Goal: Task Accomplishment & Management: Manage account settings

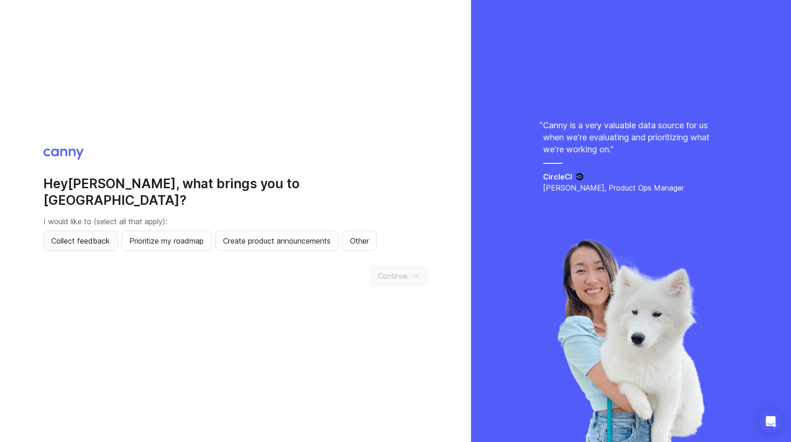
click at [102, 236] on span "Collect feedback" at bounding box center [80, 241] width 59 height 11
click at [165, 236] on span "Prioritize my roadmap" at bounding box center [166, 241] width 74 height 11
click at [296, 236] on span "Create product announcements" at bounding box center [277, 241] width 108 height 11
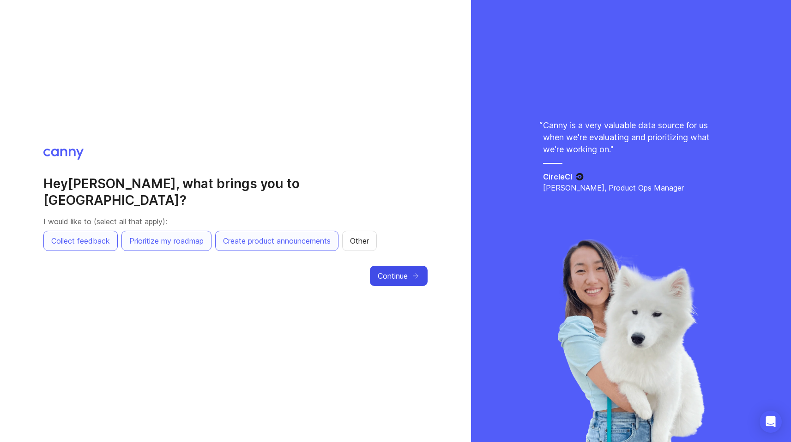
click at [397, 271] on span "Continue" at bounding box center [393, 276] width 30 height 11
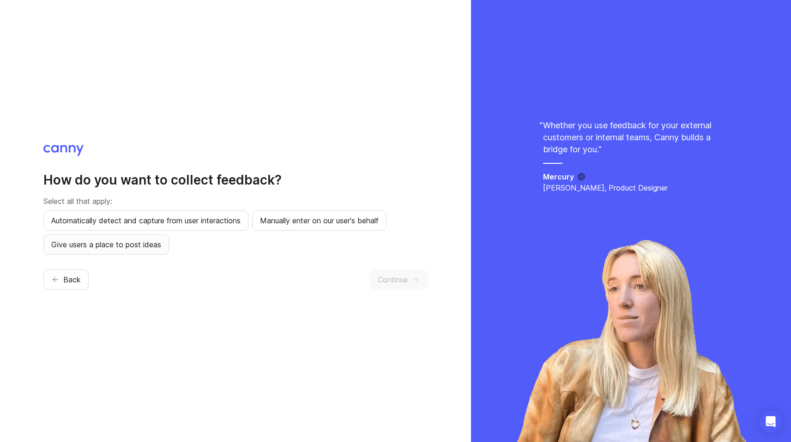
click at [117, 242] on span "Give users a place to post ideas" at bounding box center [106, 244] width 110 height 11
click at [392, 279] on span "Continue" at bounding box center [393, 279] width 30 height 11
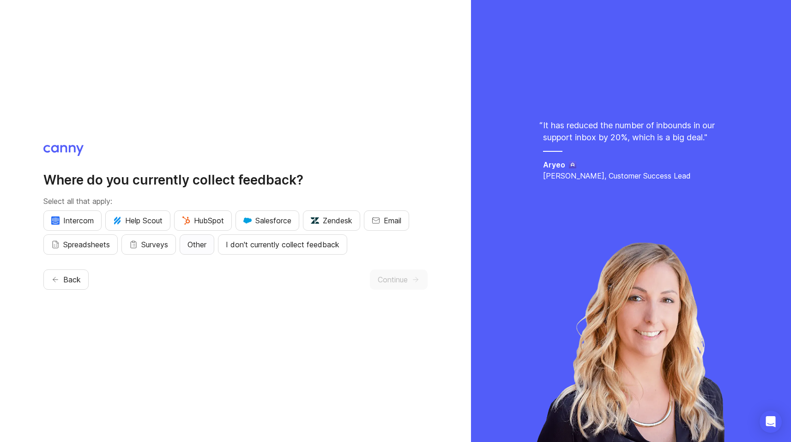
click at [203, 242] on span "Other" at bounding box center [197, 244] width 19 height 11
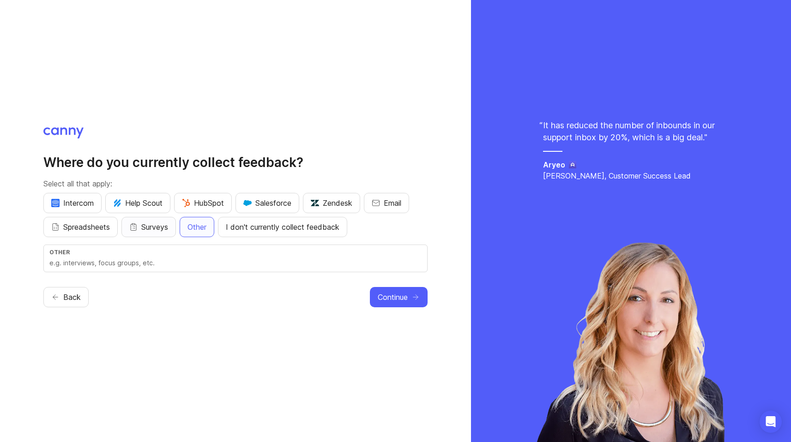
click at [162, 226] on span "Surveys" at bounding box center [154, 227] width 27 height 11
click at [270, 226] on span "I don't currently collect feedback" at bounding box center [283, 227] width 114 height 11
click at [166, 228] on span "Surveys" at bounding box center [154, 227] width 27 height 11
click at [205, 227] on span "Other" at bounding box center [197, 227] width 19 height 11
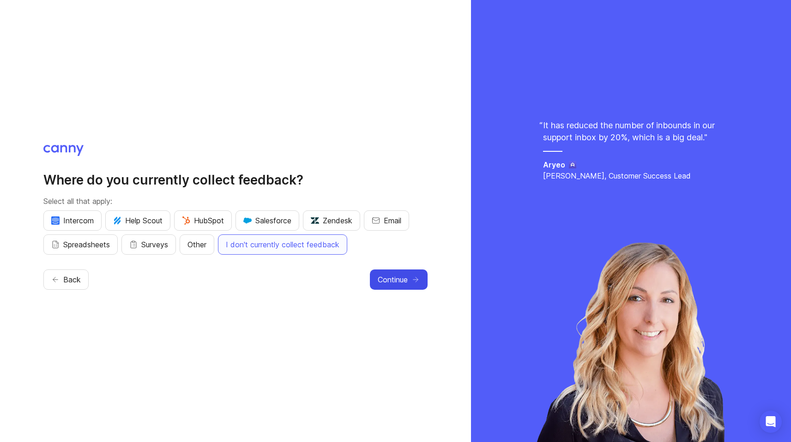
click at [394, 276] on span "Continue" at bounding box center [393, 279] width 30 height 11
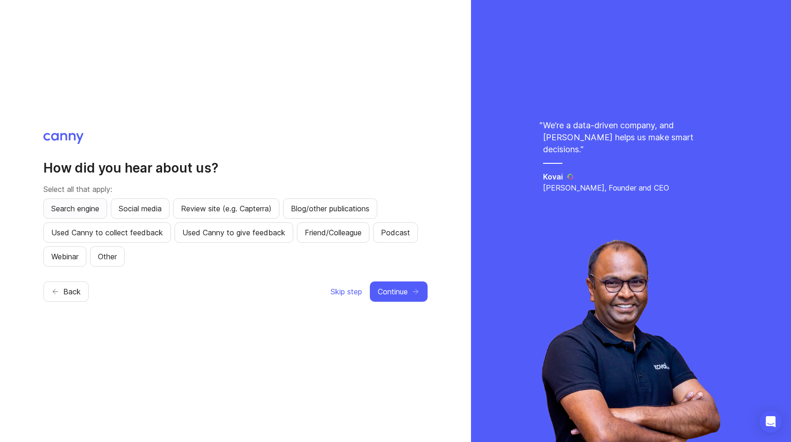
click at [88, 206] on span "Search engine" at bounding box center [75, 208] width 48 height 11
click at [391, 289] on span "Continue" at bounding box center [393, 291] width 30 height 11
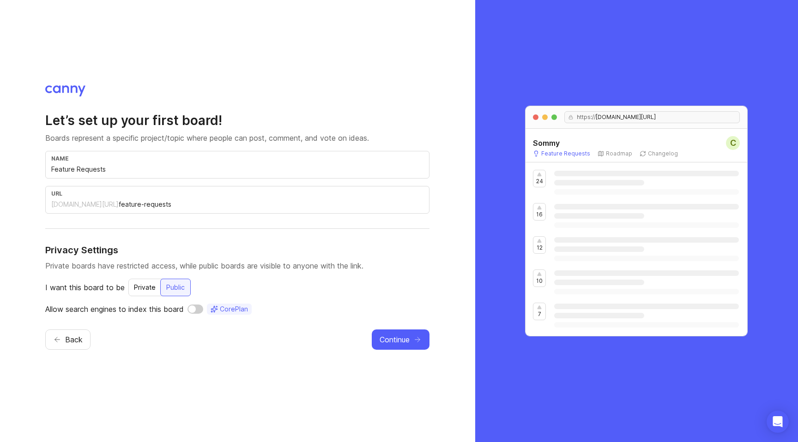
click at [199, 309] on input "checkbox" at bounding box center [196, 309] width 16 height 9
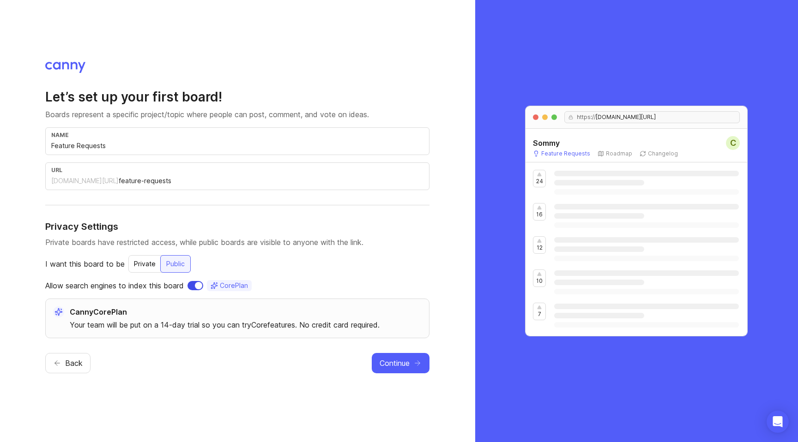
click at [196, 287] on input "checkbox" at bounding box center [196, 285] width 16 height 9
checkbox input "false"
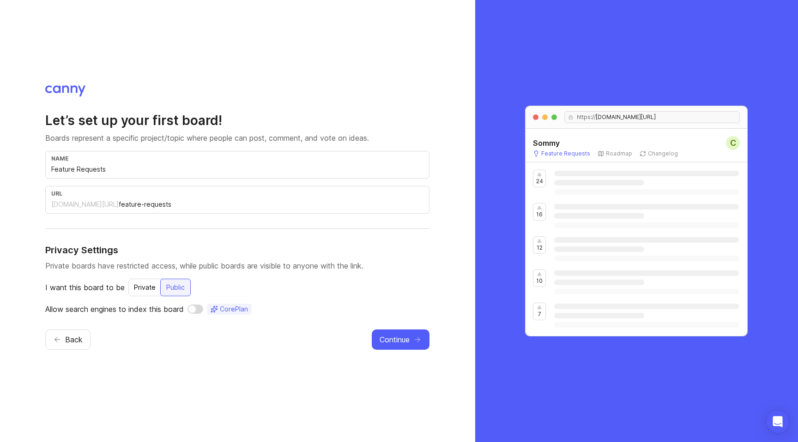
click at [147, 285] on div "Private" at bounding box center [144, 287] width 33 height 17
click at [178, 286] on div "Public" at bounding box center [176, 287] width 30 height 17
click at [145, 285] on div "Private" at bounding box center [144, 287] width 33 height 17
click at [175, 287] on div "Public" at bounding box center [176, 287] width 30 height 17
click at [395, 338] on span "Continue" at bounding box center [395, 339] width 30 height 11
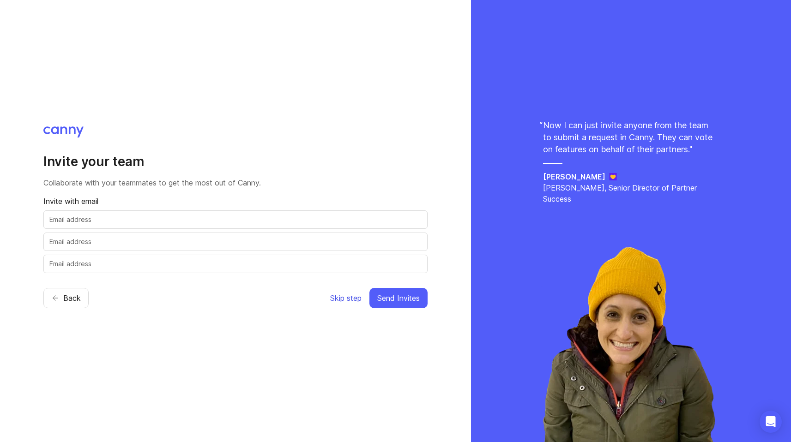
click at [347, 297] on span "Skip step" at bounding box center [345, 298] width 31 height 11
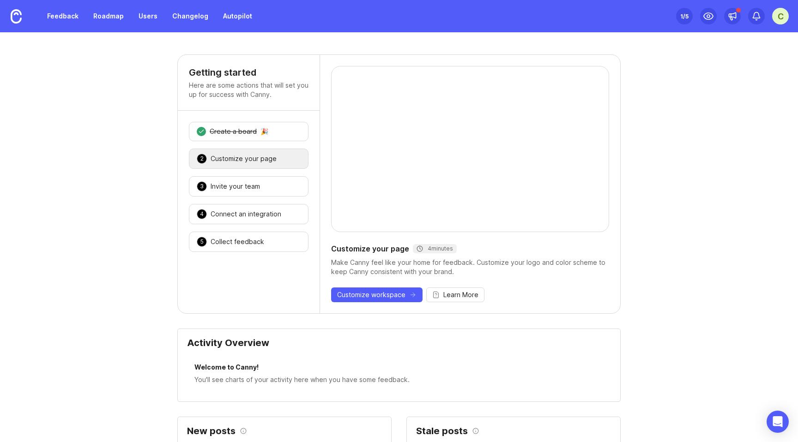
click at [236, 156] on div "Customize your page" at bounding box center [244, 158] width 66 height 9
click at [241, 157] on div "Customize your page" at bounding box center [244, 158] width 66 height 9
click at [778, 15] on div "C" at bounding box center [780, 16] width 17 height 17
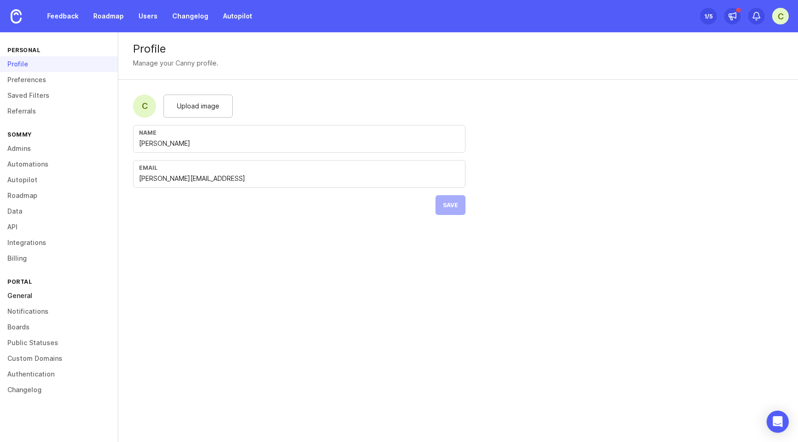
click at [17, 294] on link "General" at bounding box center [59, 296] width 118 height 16
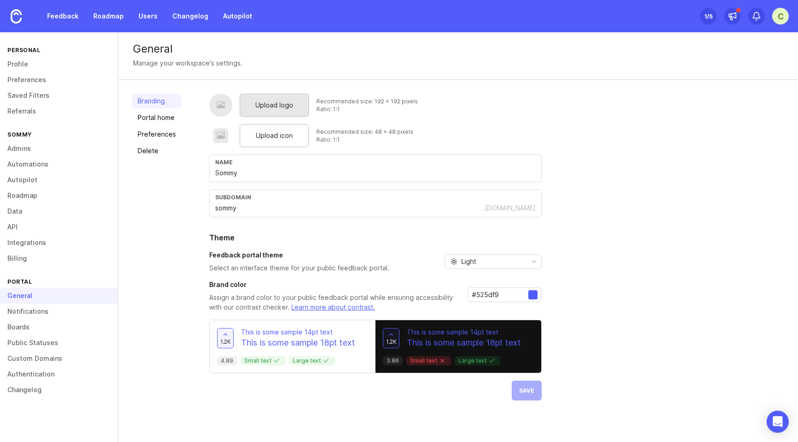
click at [280, 101] on span "Upload logo" at bounding box center [274, 105] width 38 height 10
click at [273, 132] on span "Upload icon" at bounding box center [274, 136] width 37 height 10
click at [279, 173] on input "Sommy" at bounding box center [375, 173] width 321 height 10
type input "[URL]"
click at [194, 173] on div "Branding Portal home Preferences Delete Upload logo Recommended size: 192 x 192…" at bounding box center [458, 247] width 680 height 335
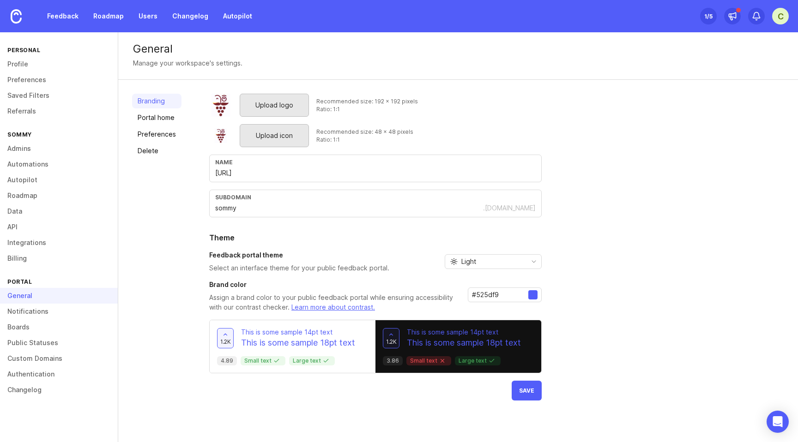
click at [487, 295] on input "#525df9" at bounding box center [500, 295] width 56 height 10
paste input "7b2d26"
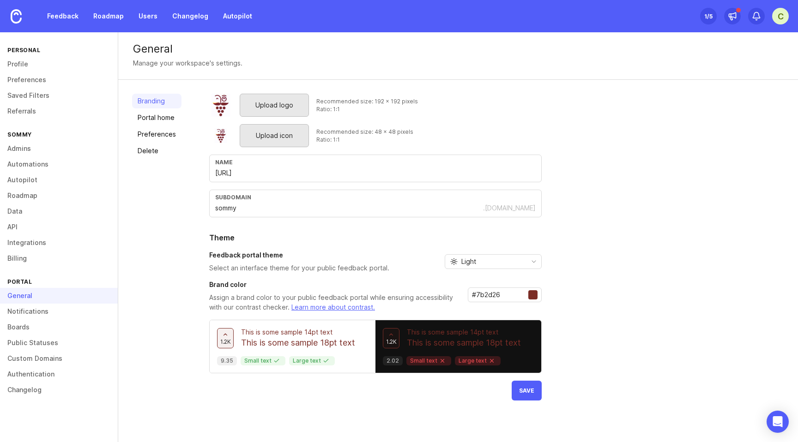
type input "#7b2d26"
click at [157, 116] on link "Portal home" at bounding box center [156, 117] width 49 height 15
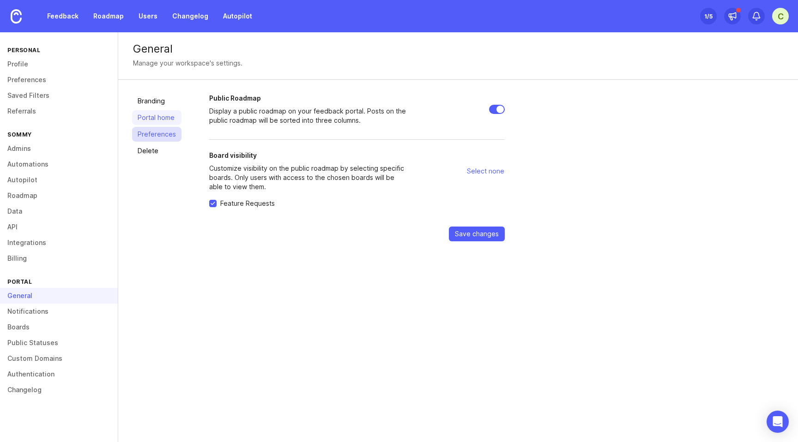
click at [151, 133] on link "Preferences" at bounding box center [156, 134] width 49 height 15
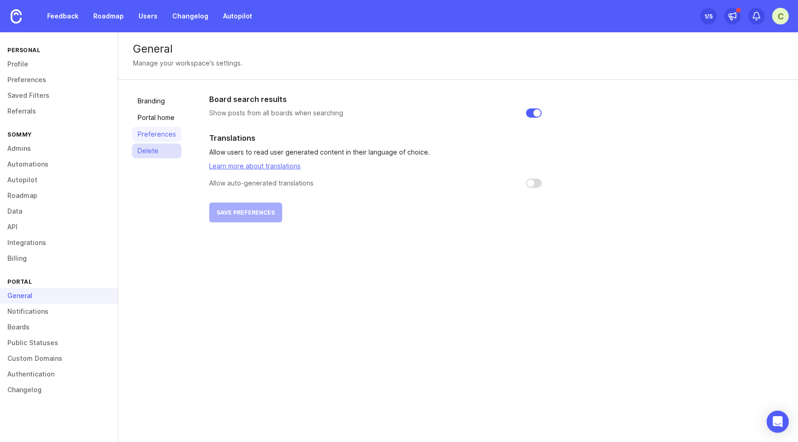
click at [146, 152] on link "Delete" at bounding box center [156, 151] width 49 height 15
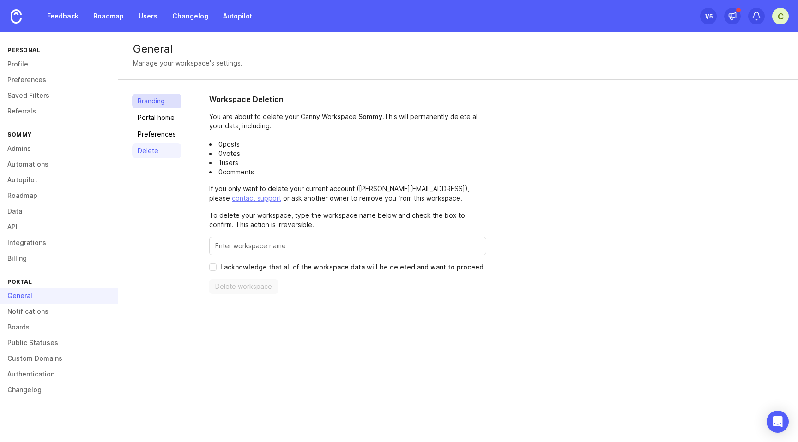
click at [156, 103] on link "Branding" at bounding box center [156, 101] width 49 height 15
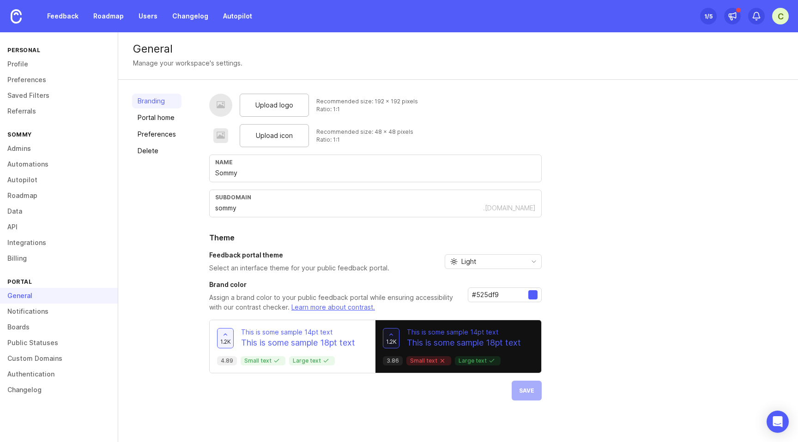
click at [482, 292] on input "#525df9" at bounding box center [500, 295] width 56 height 10
paste input "7b2d26"
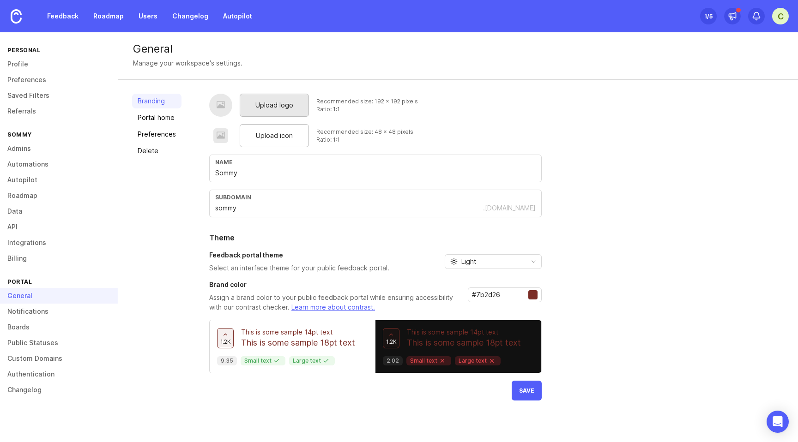
type input "#7b2d26"
click at [270, 105] on span "Upload logo" at bounding box center [274, 105] width 38 height 10
click at [273, 136] on span "Upload icon" at bounding box center [274, 136] width 37 height 10
click at [525, 388] on span "Save" at bounding box center [526, 391] width 15 height 7
click at [20, 13] on img at bounding box center [16, 16] width 11 height 14
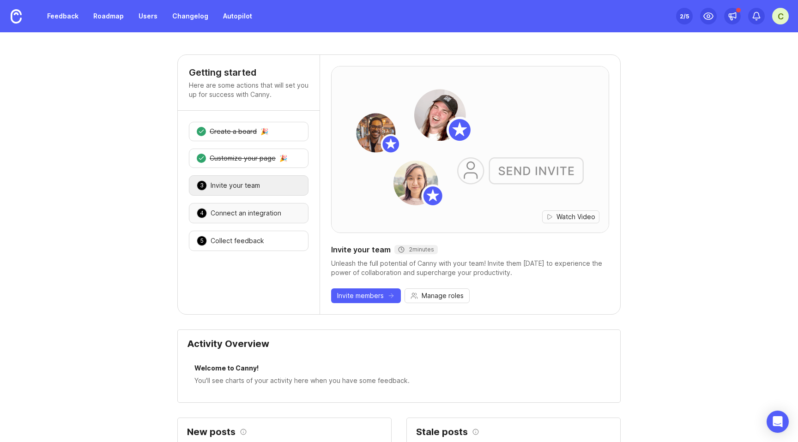
click at [242, 211] on div "Connect an integration" at bounding box center [246, 213] width 71 height 9
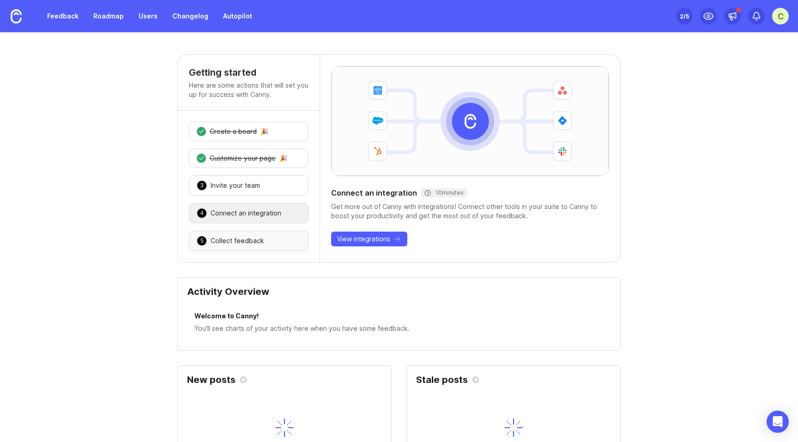
click at [232, 240] on div "Collect feedback" at bounding box center [238, 240] width 54 height 9
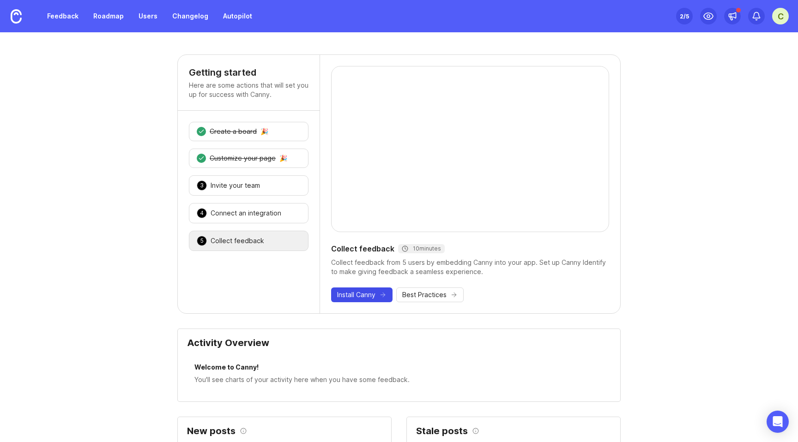
click at [361, 295] on span "Install Canny" at bounding box center [356, 295] width 38 height 9
